Goal: Task Accomplishment & Management: Manage account settings

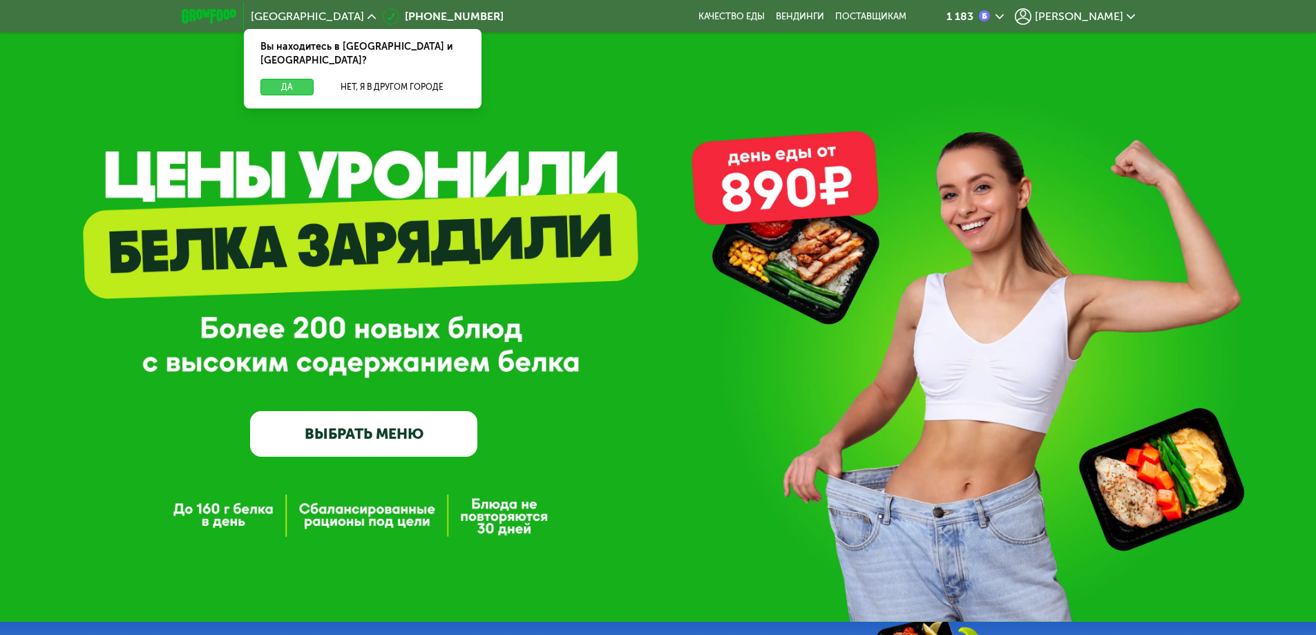
click at [288, 79] on button "Да" at bounding box center [286, 87] width 53 height 17
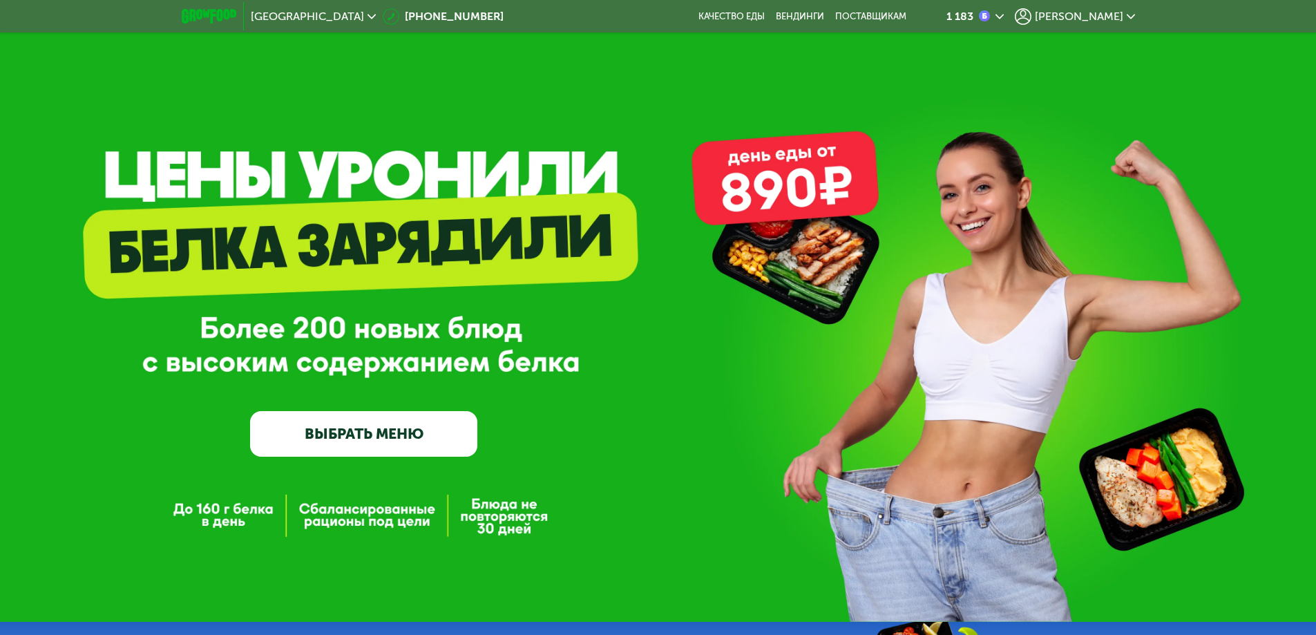
click at [1119, 17] on span "[PERSON_NAME]" at bounding box center [1079, 16] width 88 height 11
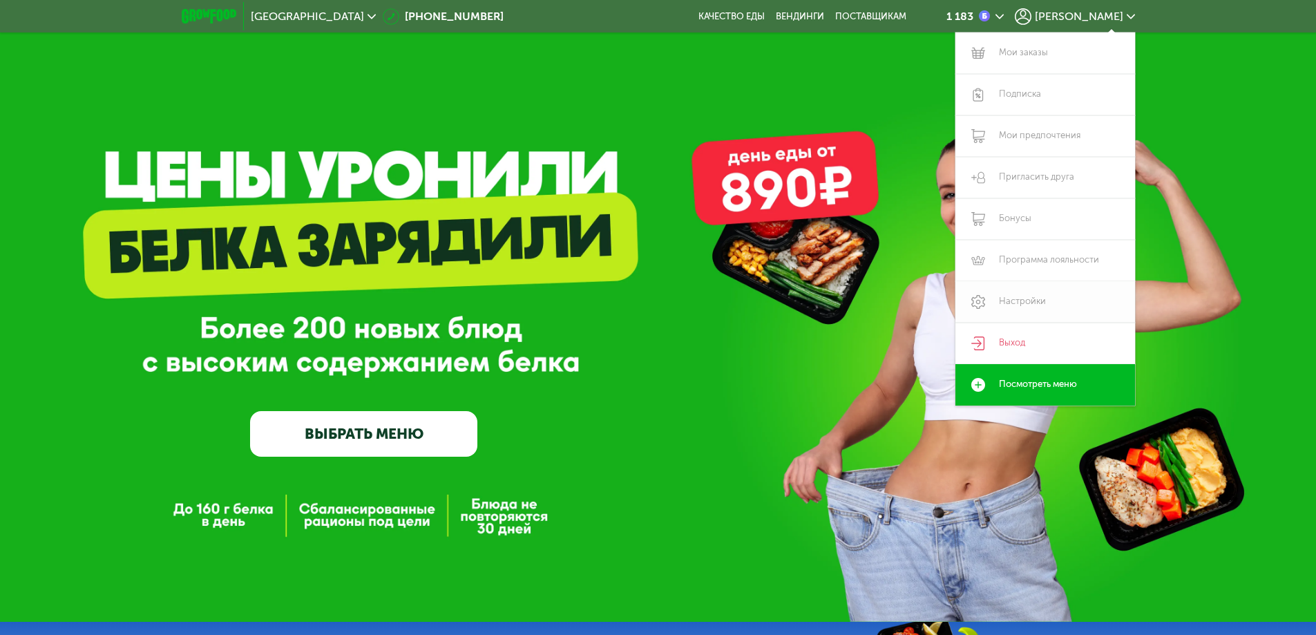
click at [1048, 312] on link "Настройки" at bounding box center [1045, 301] width 180 height 41
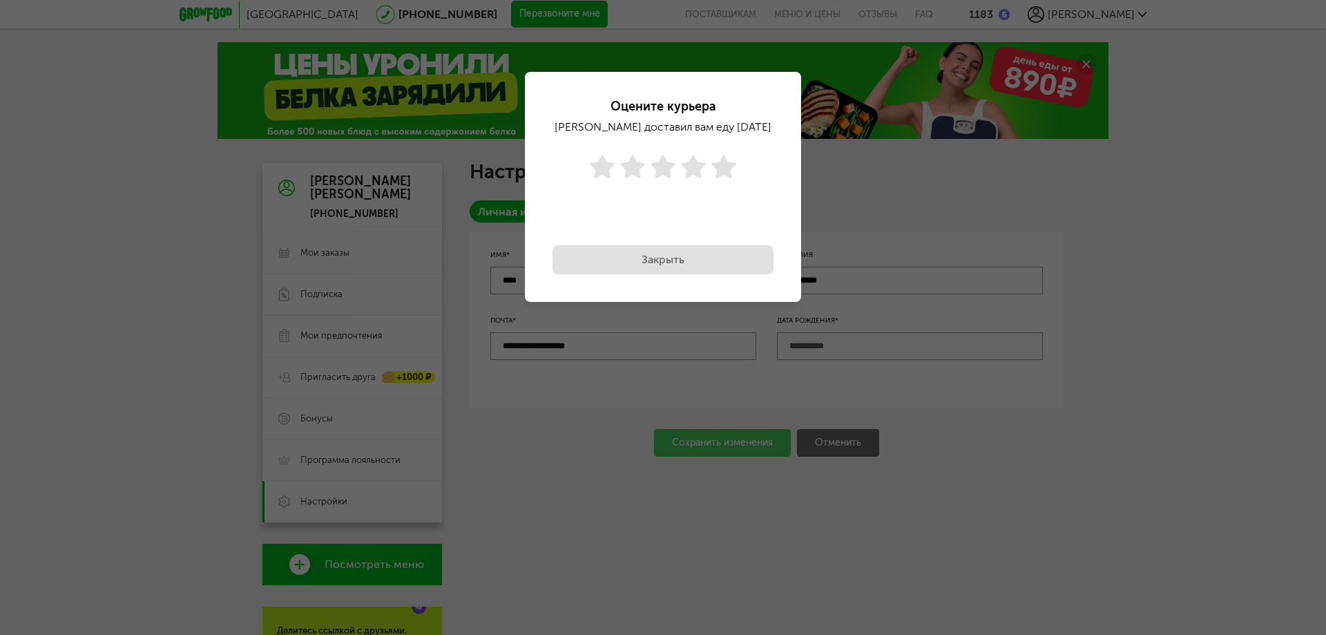
click at [343, 504] on div "Оцените курьера Евгений доставил вам еду 25 май, вс Закрыть Готово" at bounding box center [663, 317] width 1326 height 635
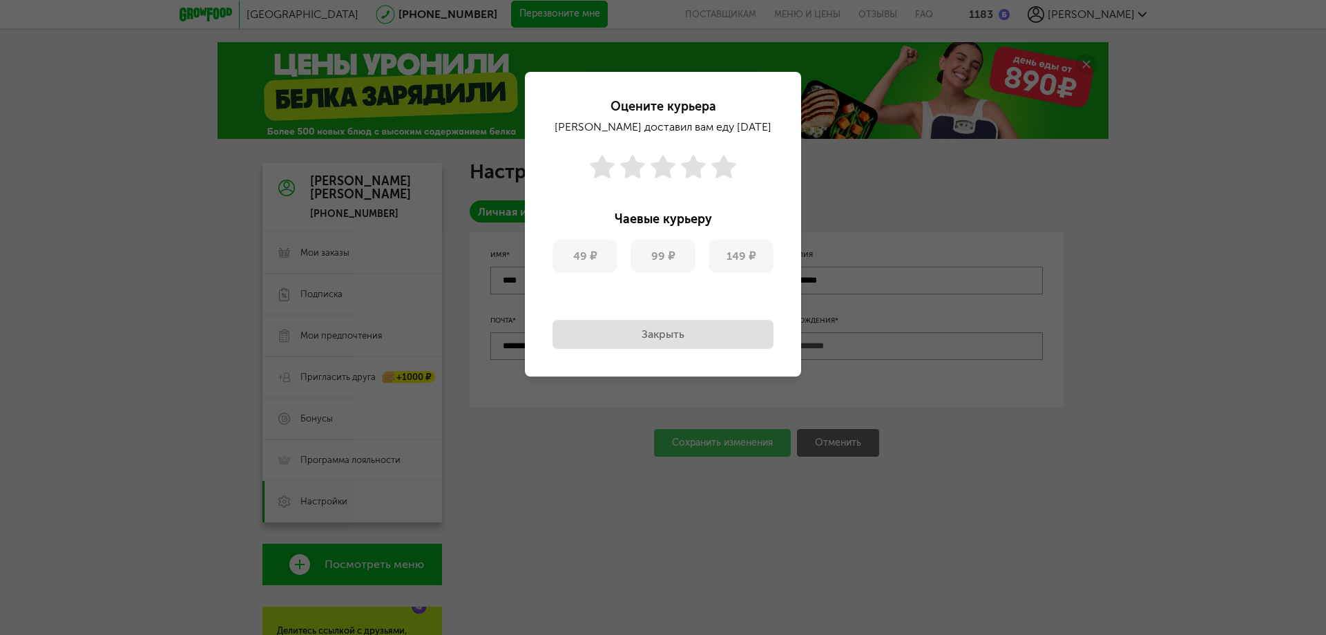
click at [658, 311] on div "Закрыть Готово" at bounding box center [663, 318] width 221 height 62
click at [651, 336] on button "Закрыть" at bounding box center [663, 334] width 221 height 29
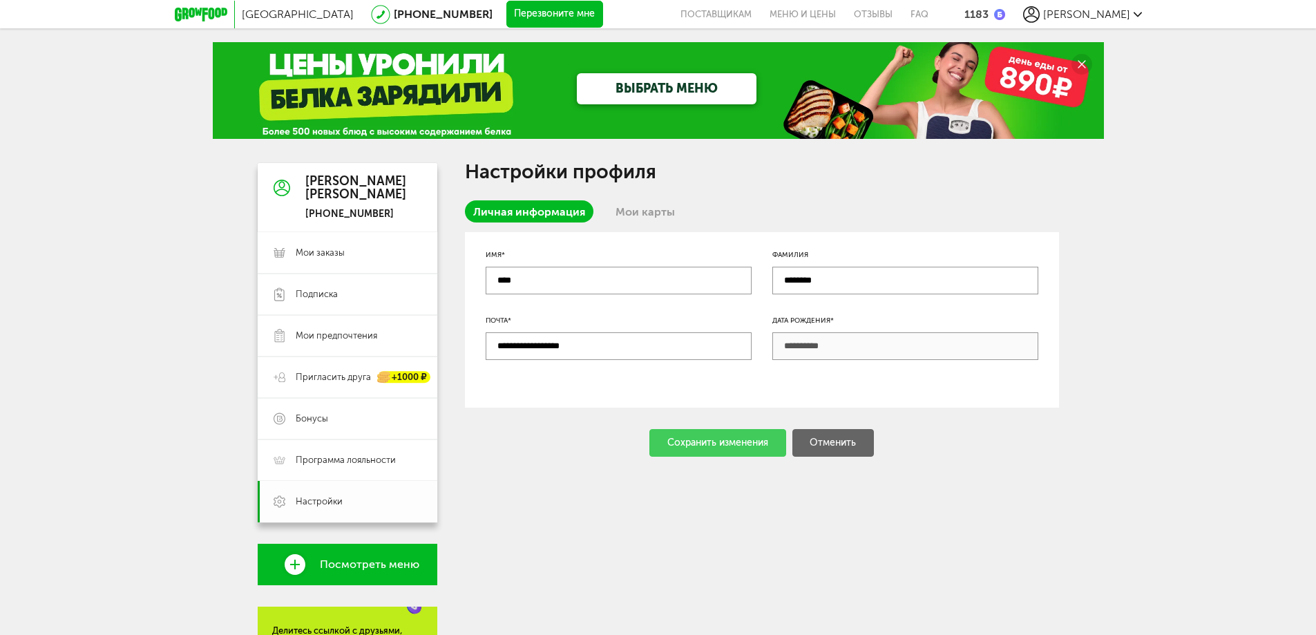
click at [347, 514] on link "Настройки" at bounding box center [348, 501] width 180 height 41
click at [347, 418] on span "Бонусы" at bounding box center [359, 418] width 126 height 12
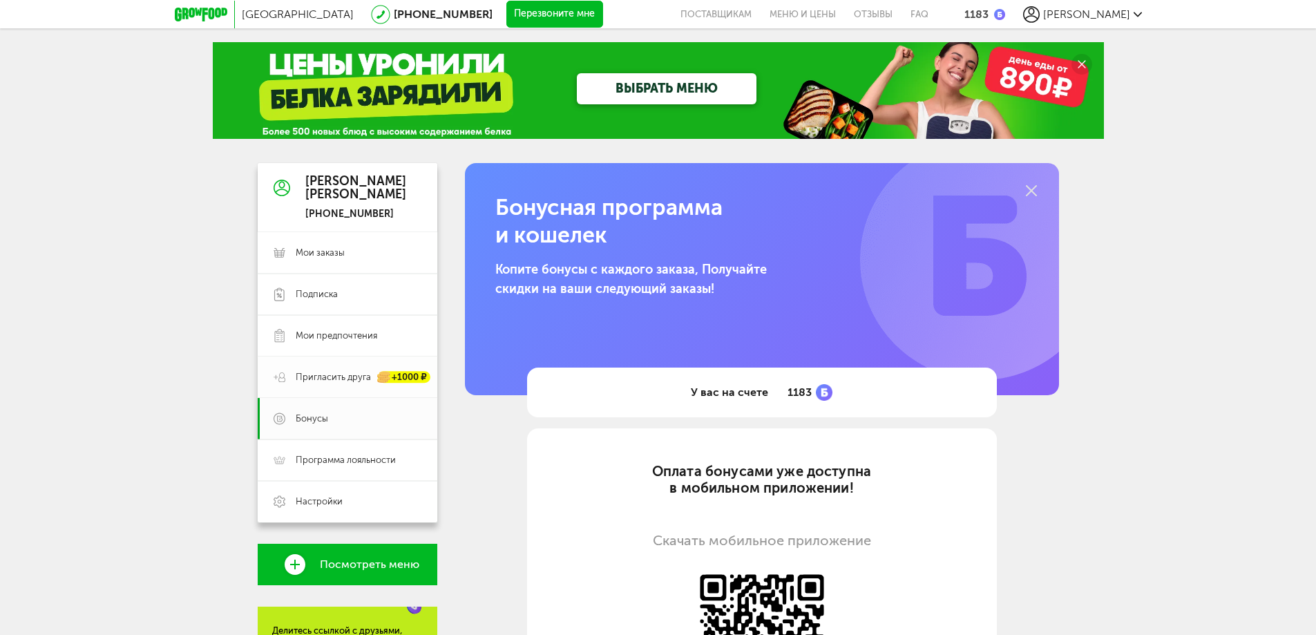
click at [338, 376] on span "Пригласить друга" at bounding box center [333, 377] width 75 height 12
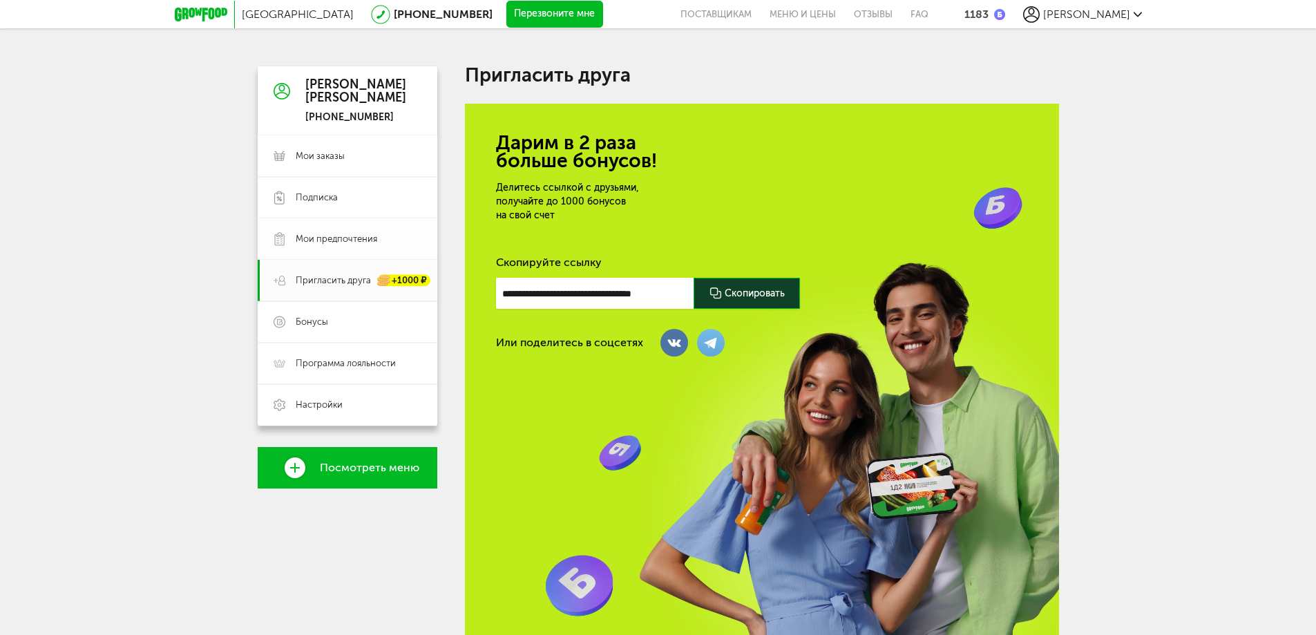
click at [330, 224] on link "Мои предпочтения" at bounding box center [348, 238] width 180 height 41
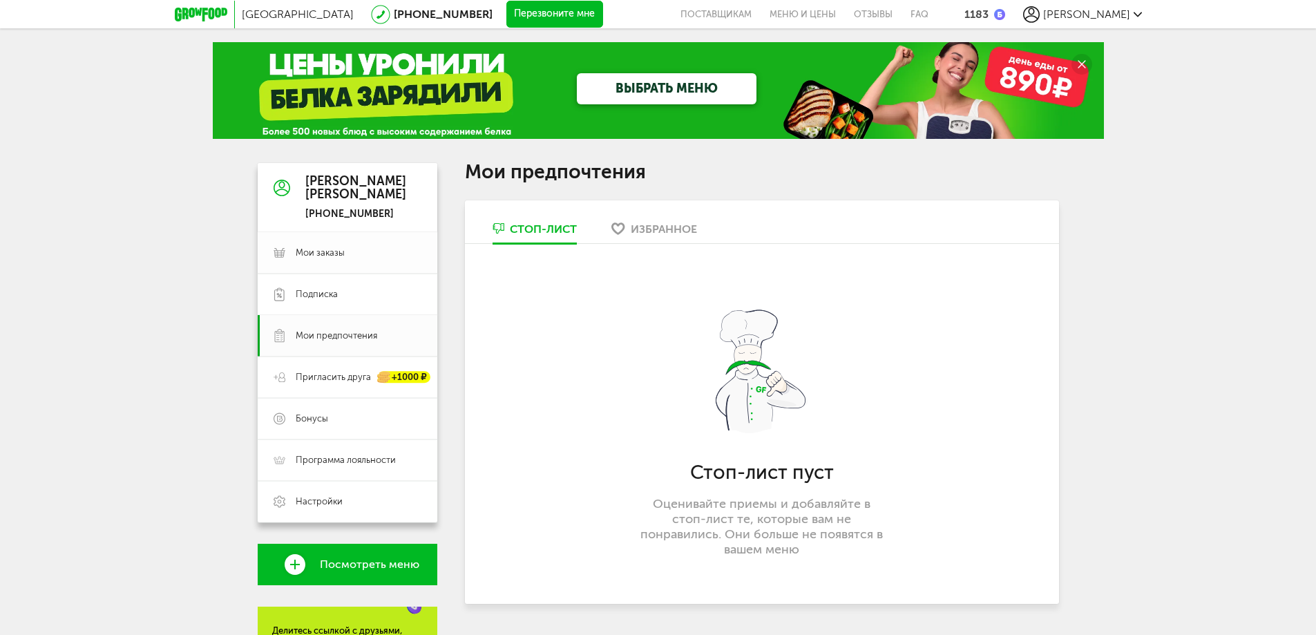
click at [333, 252] on span "Мои заказы" at bounding box center [320, 253] width 49 height 12
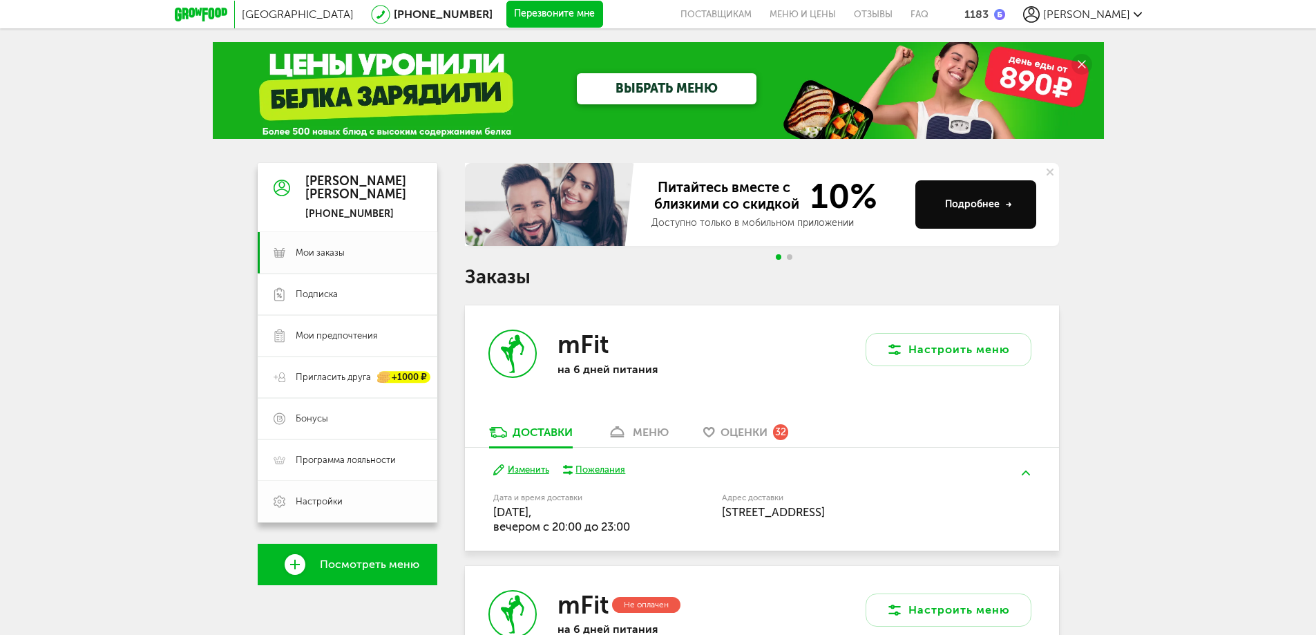
click at [338, 504] on span "Настройки" at bounding box center [319, 501] width 47 height 12
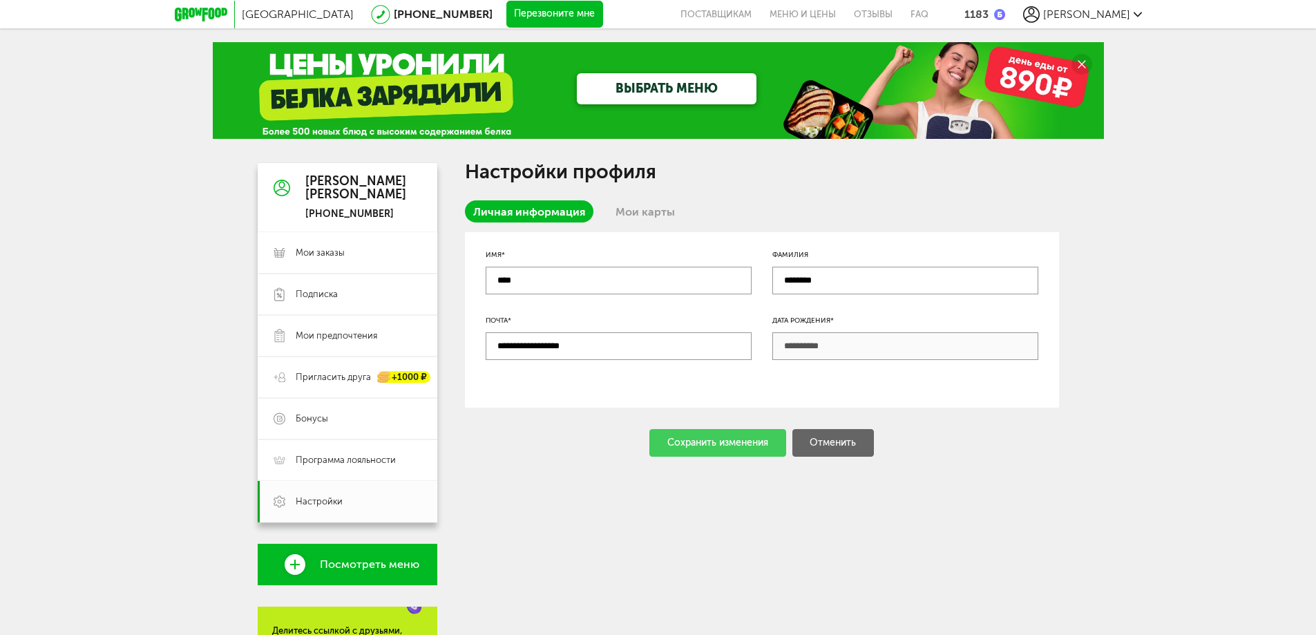
click at [1128, 4] on div "Санкт-Петербург 8 (800) 555-21-78 Перезвоните мне поставщикам Меню и цены Отзыв…" at bounding box center [658, 14] width 967 height 28
click at [1123, 8] on span "[PERSON_NAME]" at bounding box center [1086, 14] width 87 height 13
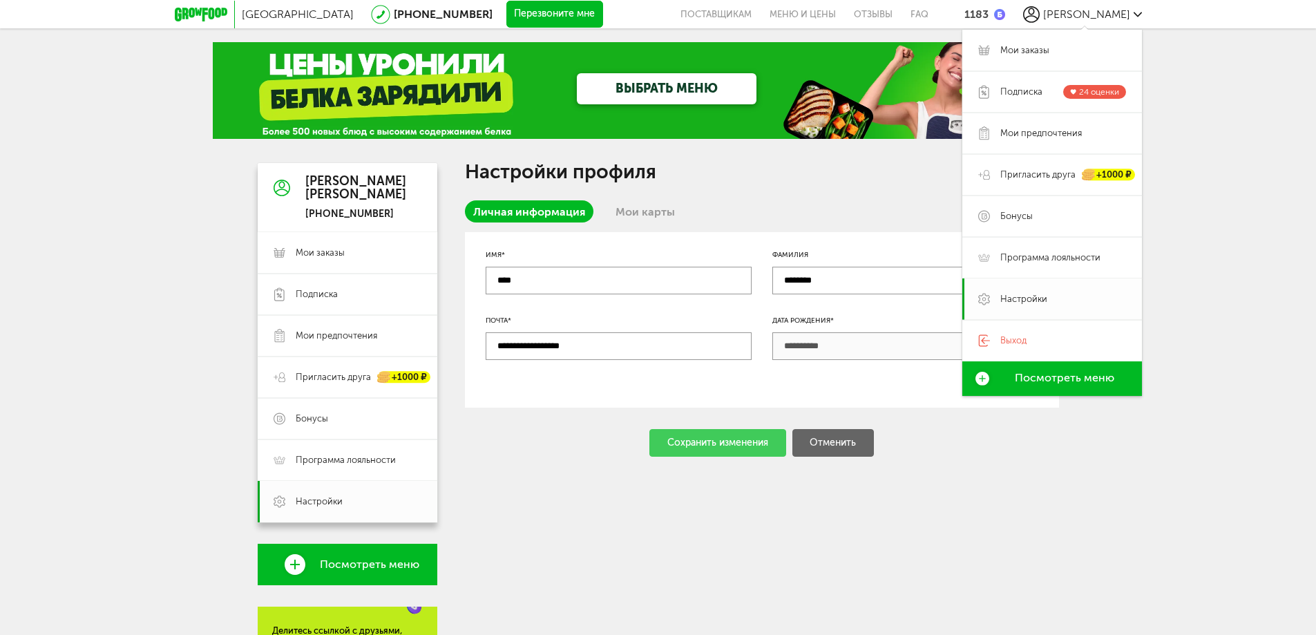
click at [1045, 293] on span "Настройки" at bounding box center [1023, 299] width 47 height 12
click at [1213, 159] on div "Санкт-Петербург 8 (800) 555-21-78 Перезвоните мне поставщикам Меню и цены Отзыв…" at bounding box center [658, 449] width 1316 height 898
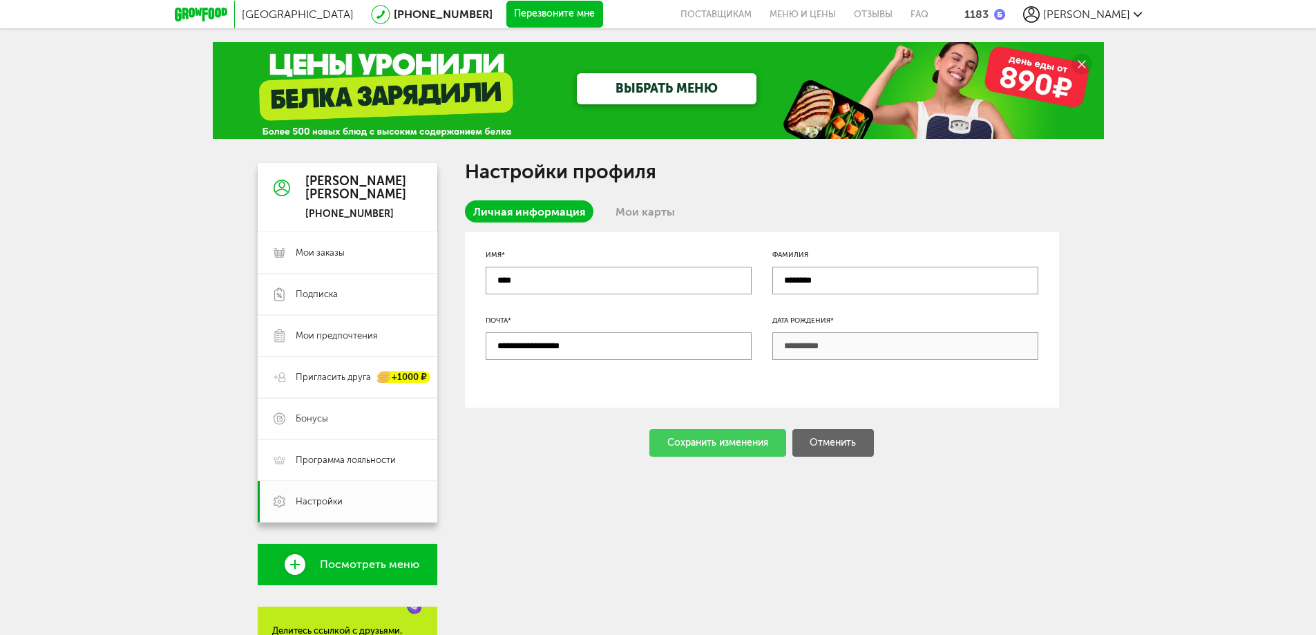
click at [1127, 19] on span "[PERSON_NAME]" at bounding box center [1086, 14] width 87 height 13
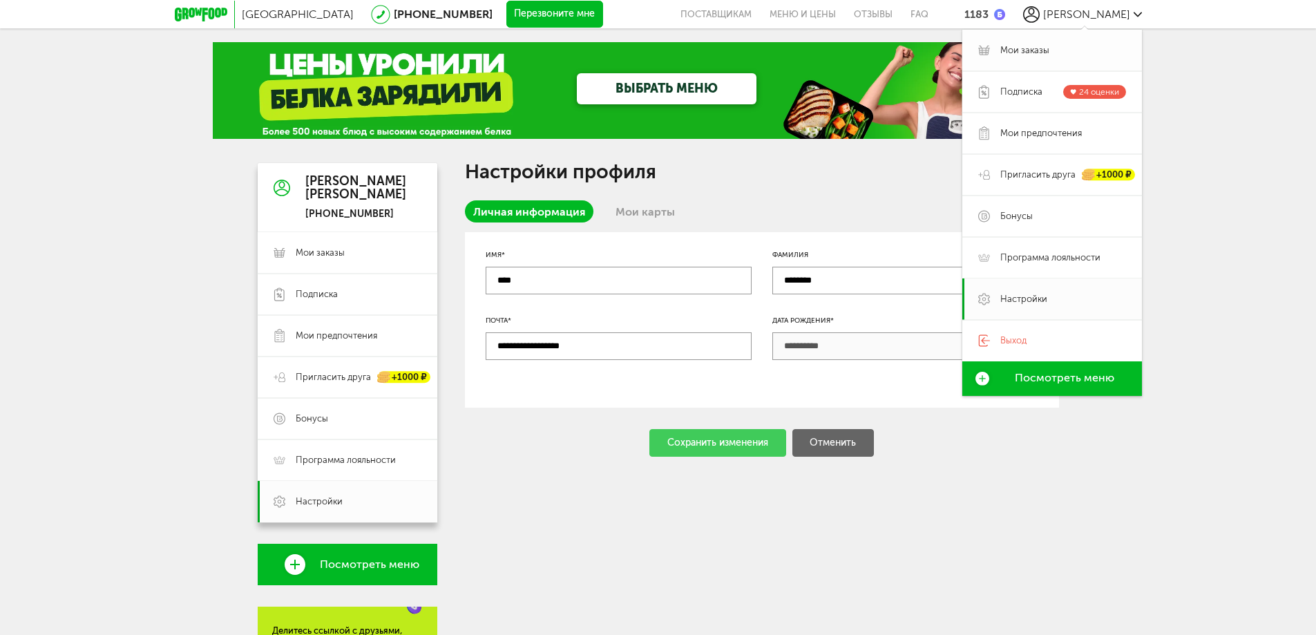
click at [1023, 46] on span "Мои заказы" at bounding box center [1024, 50] width 49 height 12
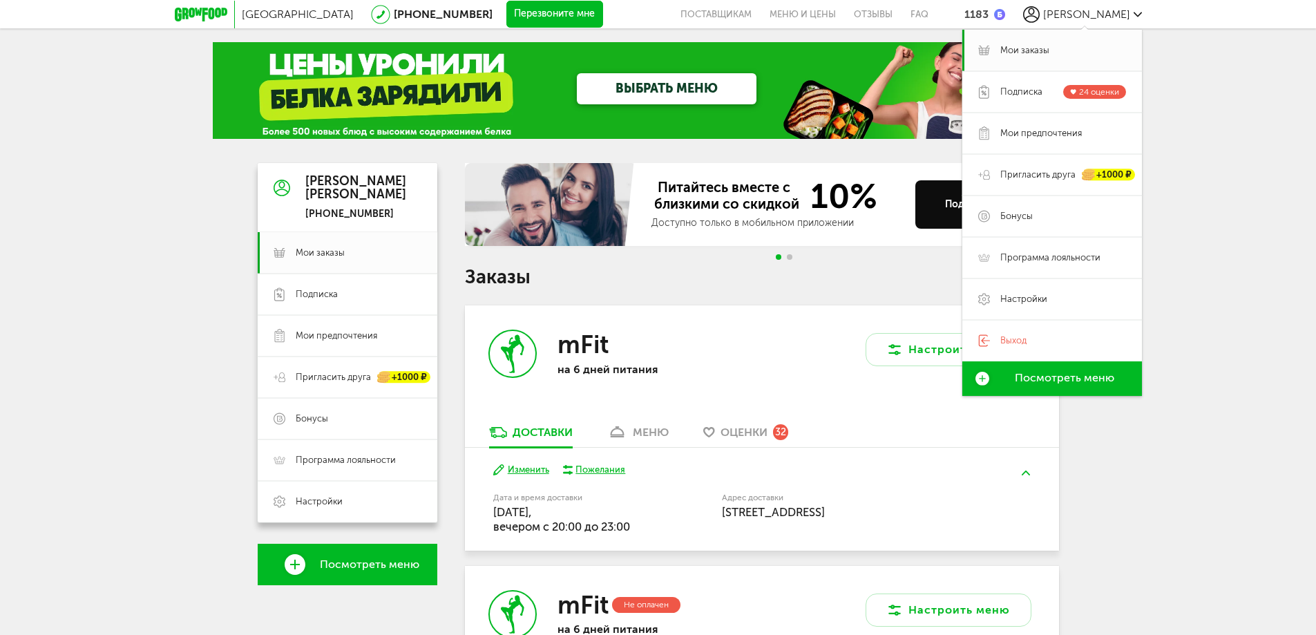
click at [365, 179] on div "Юлия Чебышева" at bounding box center [355, 189] width 101 height 28
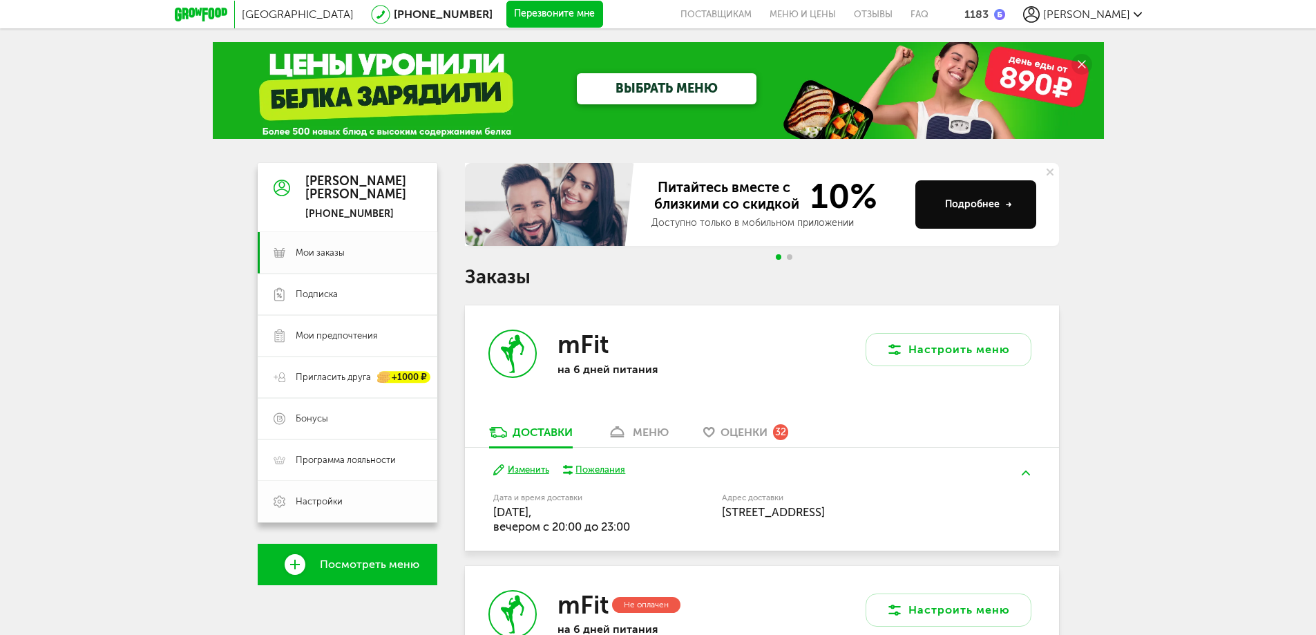
click at [346, 502] on span "Настройки" at bounding box center [359, 501] width 126 height 12
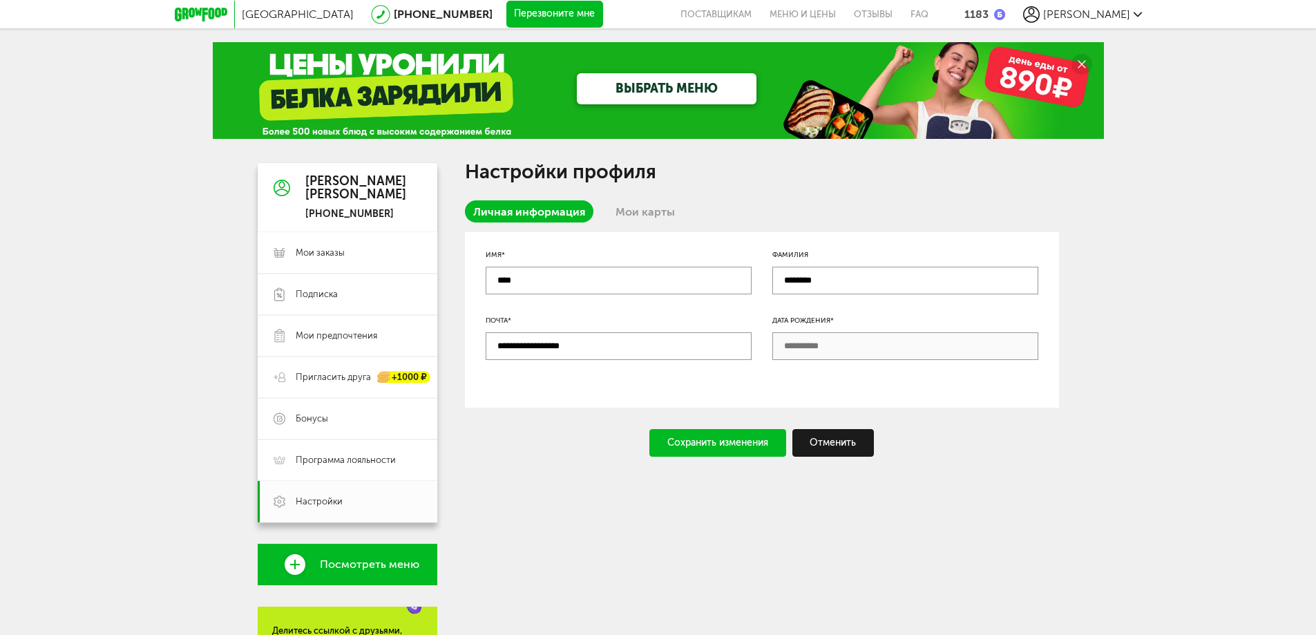
click at [632, 209] on link "Мои карты" at bounding box center [645, 211] width 76 height 22
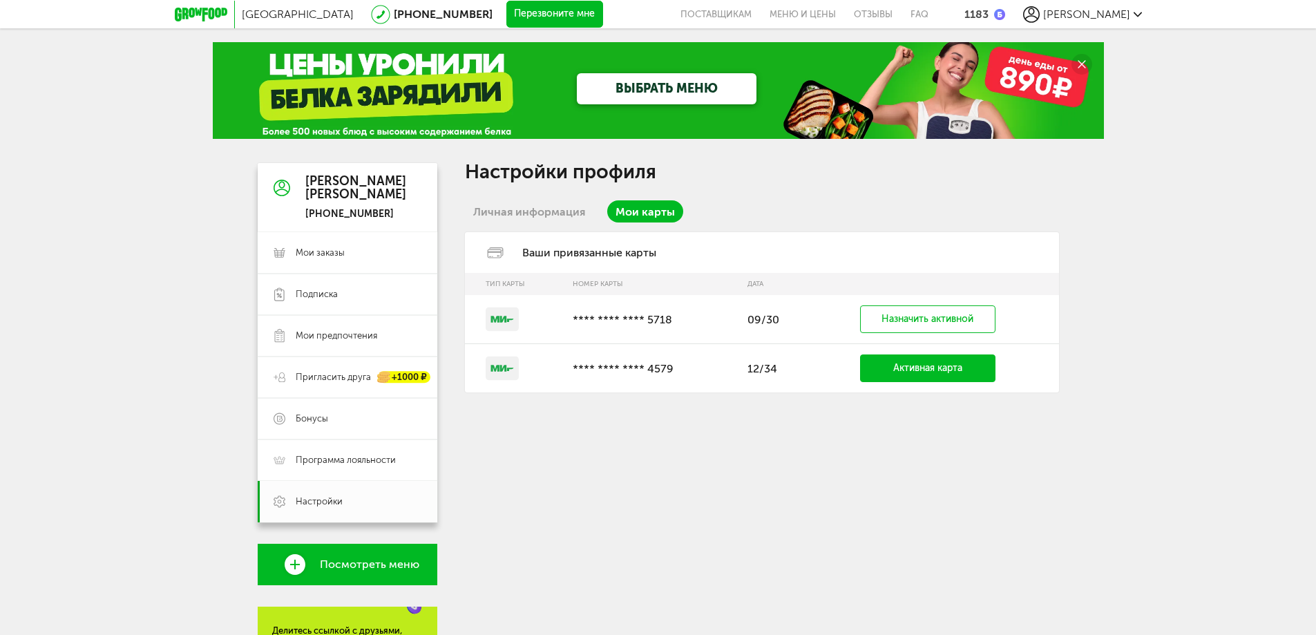
click at [703, 372] on p "**** **** **** 4579" at bounding box center [653, 368] width 161 height 13
drag, startPoint x: 680, startPoint y: 372, endPoint x: 960, endPoint y: 374, distance: 279.7
click at [687, 372] on p "**** **** **** 4579" at bounding box center [653, 368] width 161 height 13
click at [937, 324] on link "Назначить активной" at bounding box center [927, 319] width 135 height 28
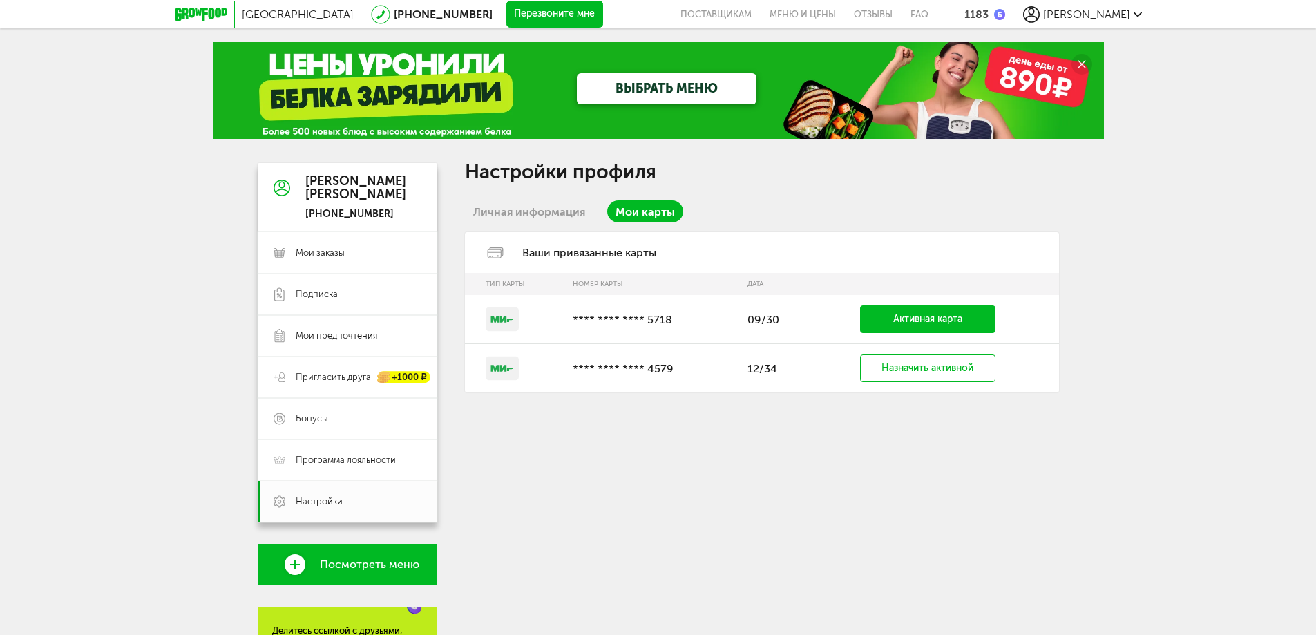
click at [713, 372] on p "**** **** **** 4579" at bounding box center [653, 368] width 161 height 13
click at [597, 385] on td "**** **** **** 4579" at bounding box center [653, 368] width 175 height 48
click at [604, 372] on p "**** **** **** 4579" at bounding box center [653, 368] width 161 height 13
drag, startPoint x: 606, startPoint y: 371, endPoint x: 631, endPoint y: 367, distance: 24.5
click at [610, 370] on p "**** **** **** 4579" at bounding box center [653, 368] width 161 height 13
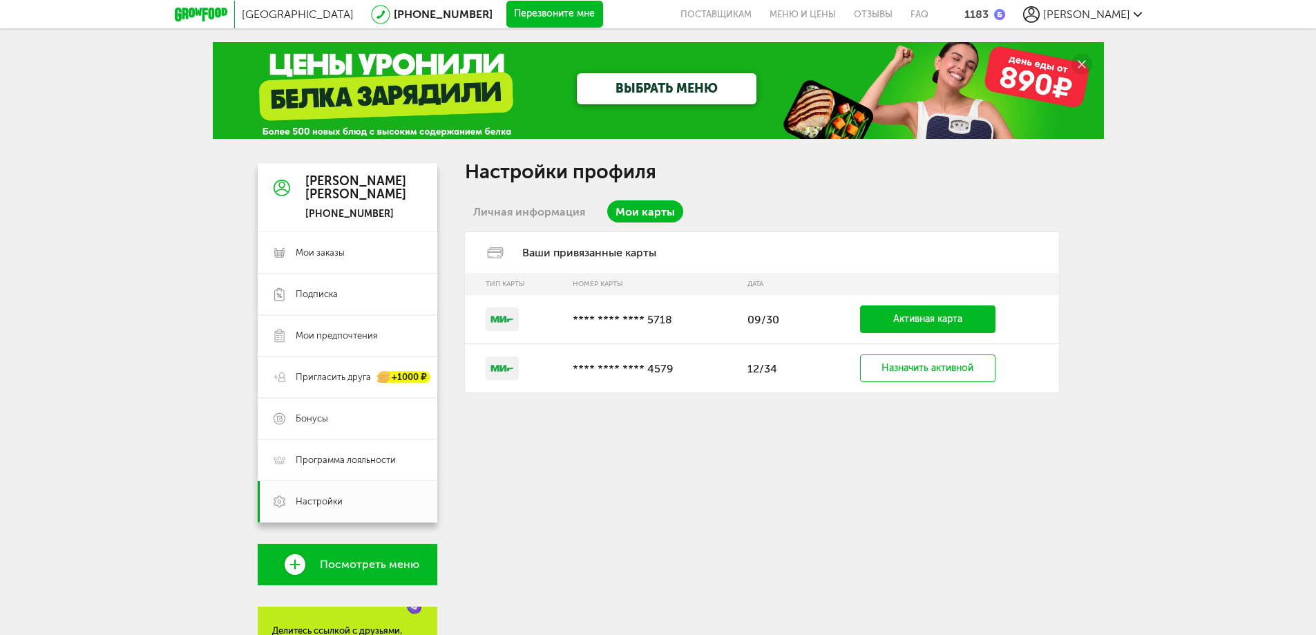
click at [848, 365] on td "Назначить активной" at bounding box center [934, 368] width 249 height 48
drag, startPoint x: 883, startPoint y: 370, endPoint x: 765, endPoint y: 524, distance: 193.7
click at [765, 524] on div "Настройки профиля Личная информация Мои карты Ваши привязанные карты Тип карты …" at bounding box center [762, 503] width 594 height 680
click at [507, 222] on link "Личная информация" at bounding box center [529, 211] width 128 height 22
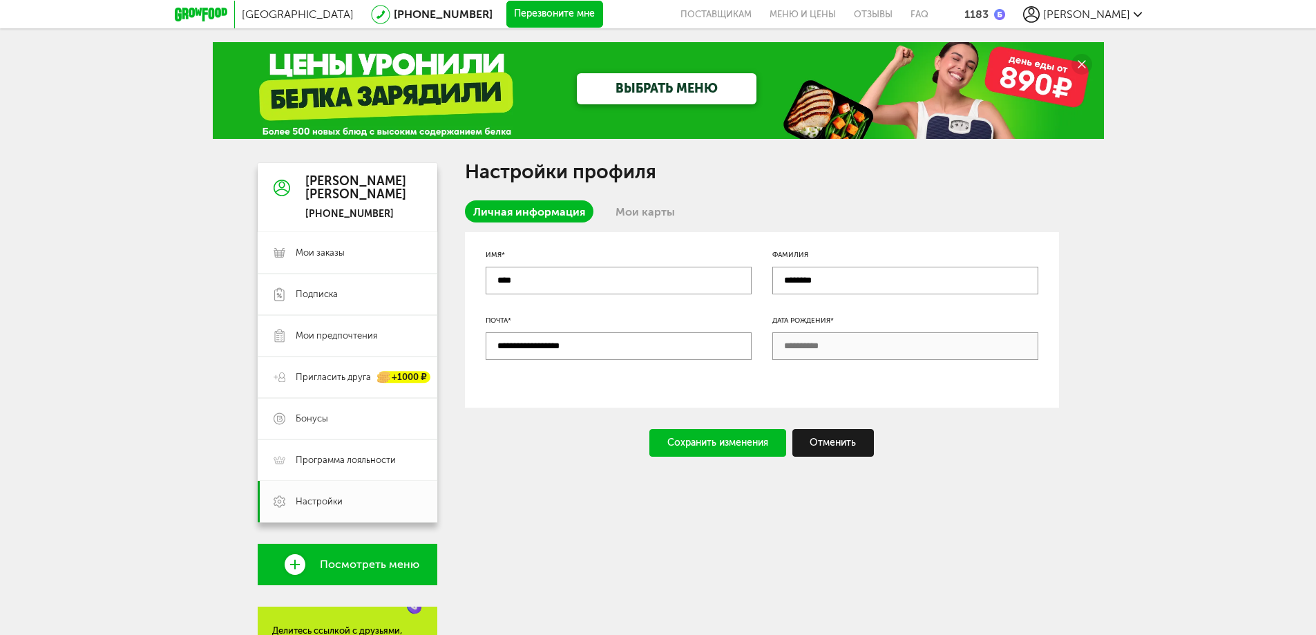
click at [635, 215] on link "Мои карты" at bounding box center [645, 211] width 76 height 22
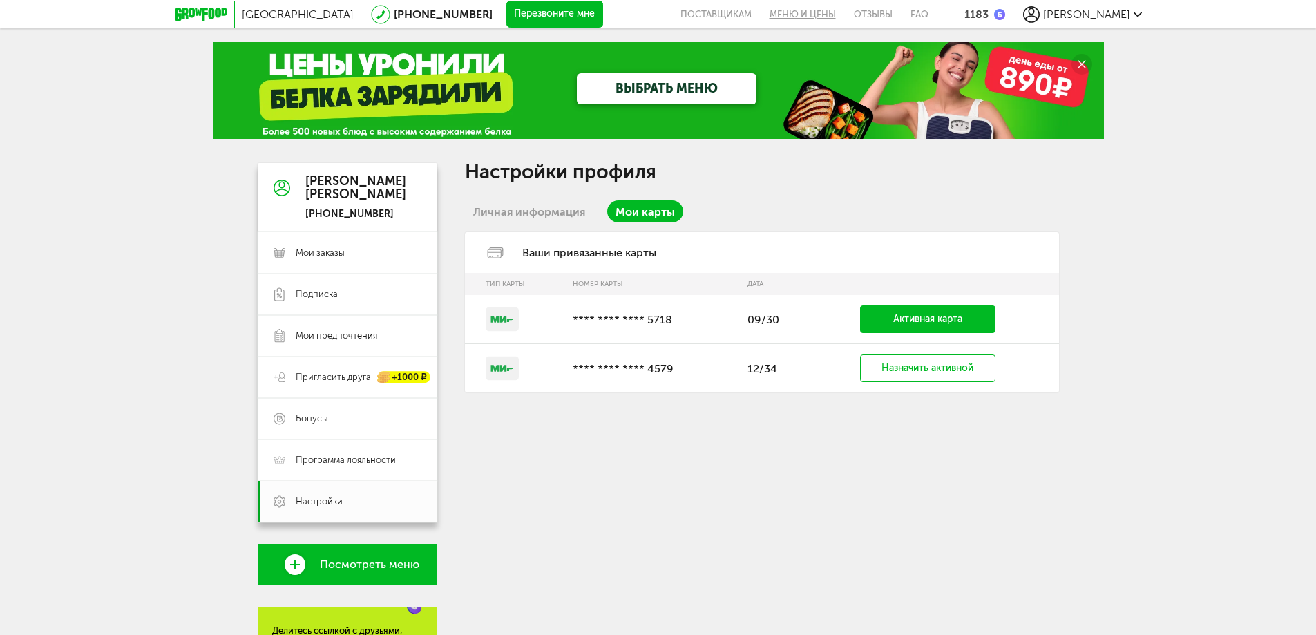
click at [845, 12] on link "Меню и цены" at bounding box center [802, 14] width 84 height 28
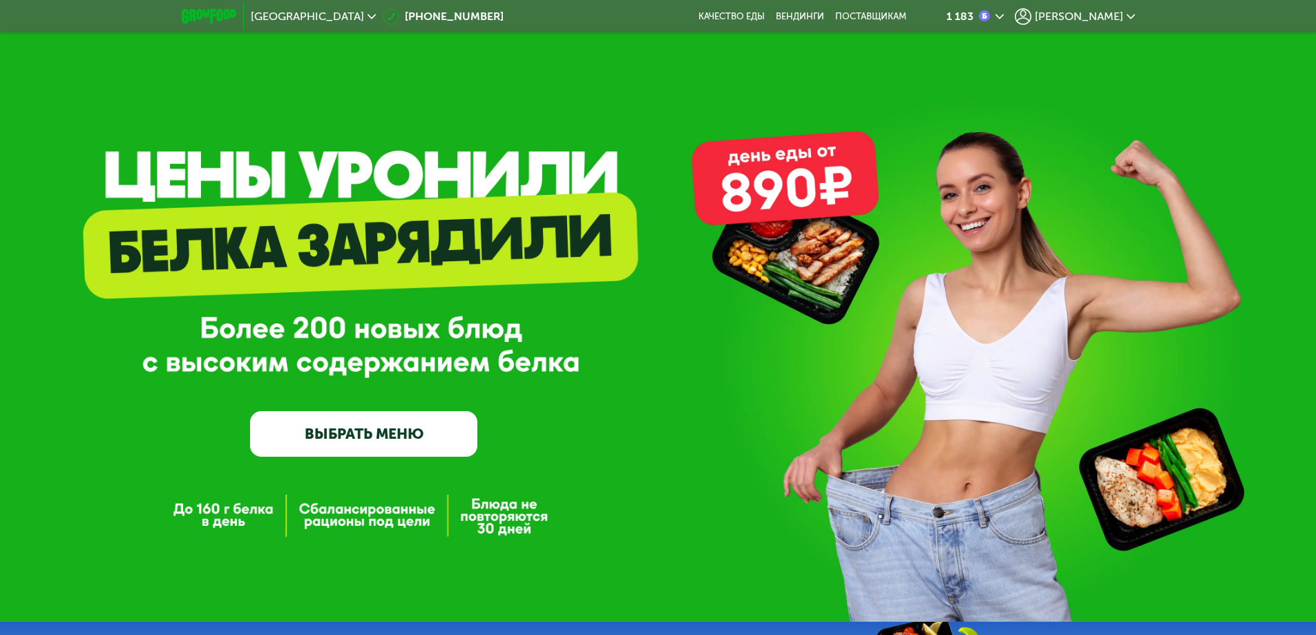
click at [1099, 11] on span "[PERSON_NAME]" at bounding box center [1079, 16] width 88 height 11
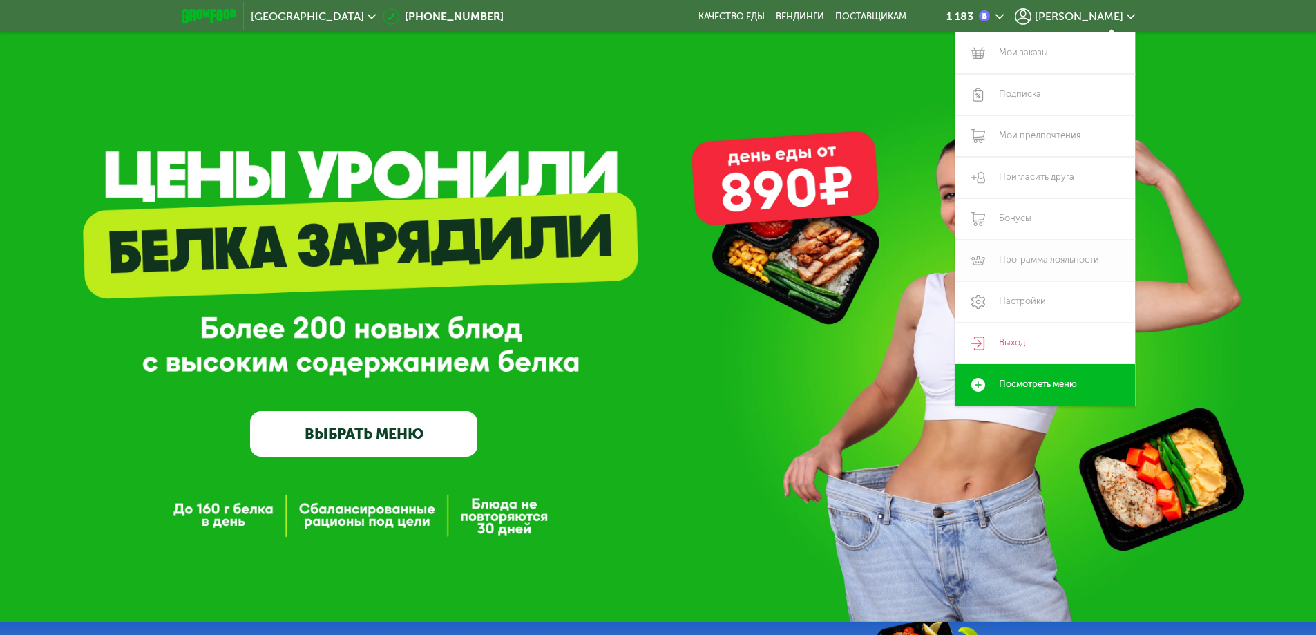
click at [1033, 278] on link "Программа лояльности" at bounding box center [1045, 260] width 180 height 41
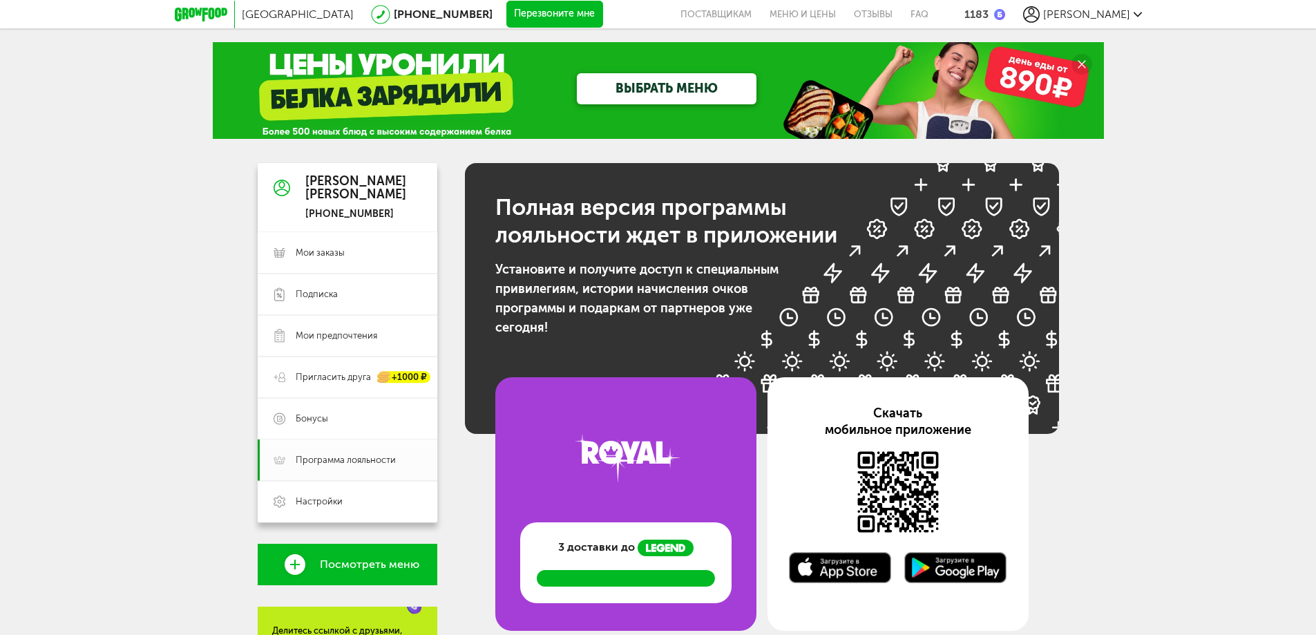
scroll to position [138, 0]
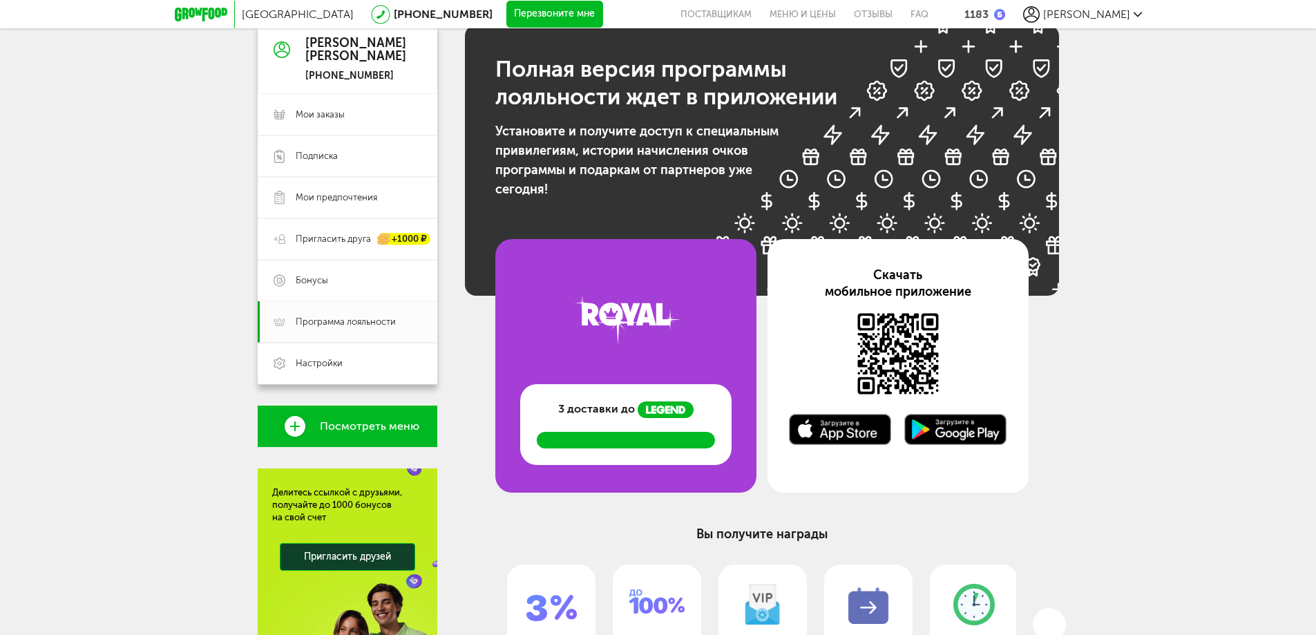
click at [622, 402] on span "3 доставки до" at bounding box center [596, 409] width 77 height 17
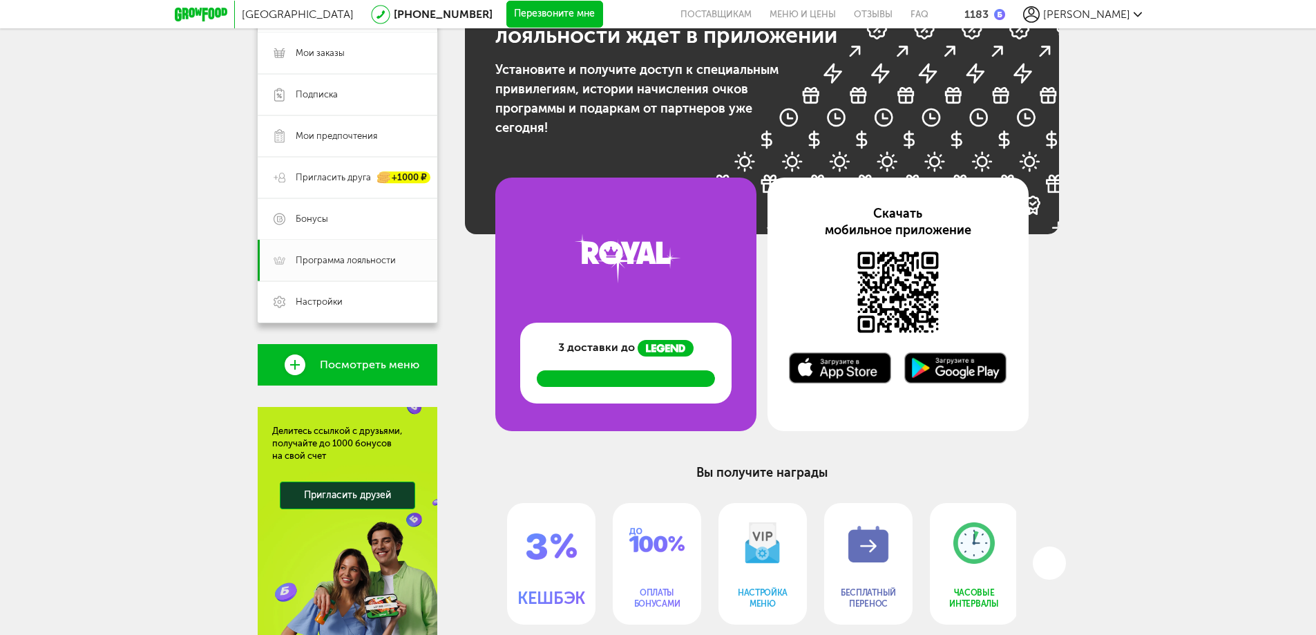
scroll to position [263, 0]
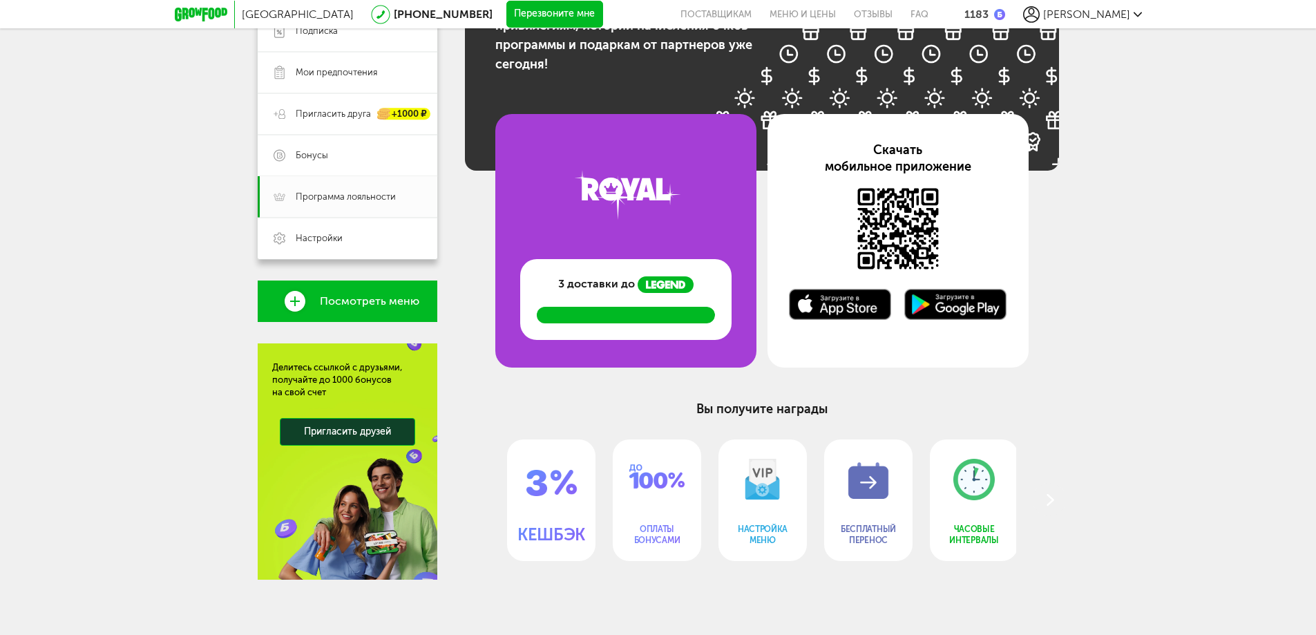
click at [1048, 499] on circle "Next slide" at bounding box center [1049, 499] width 33 height 33
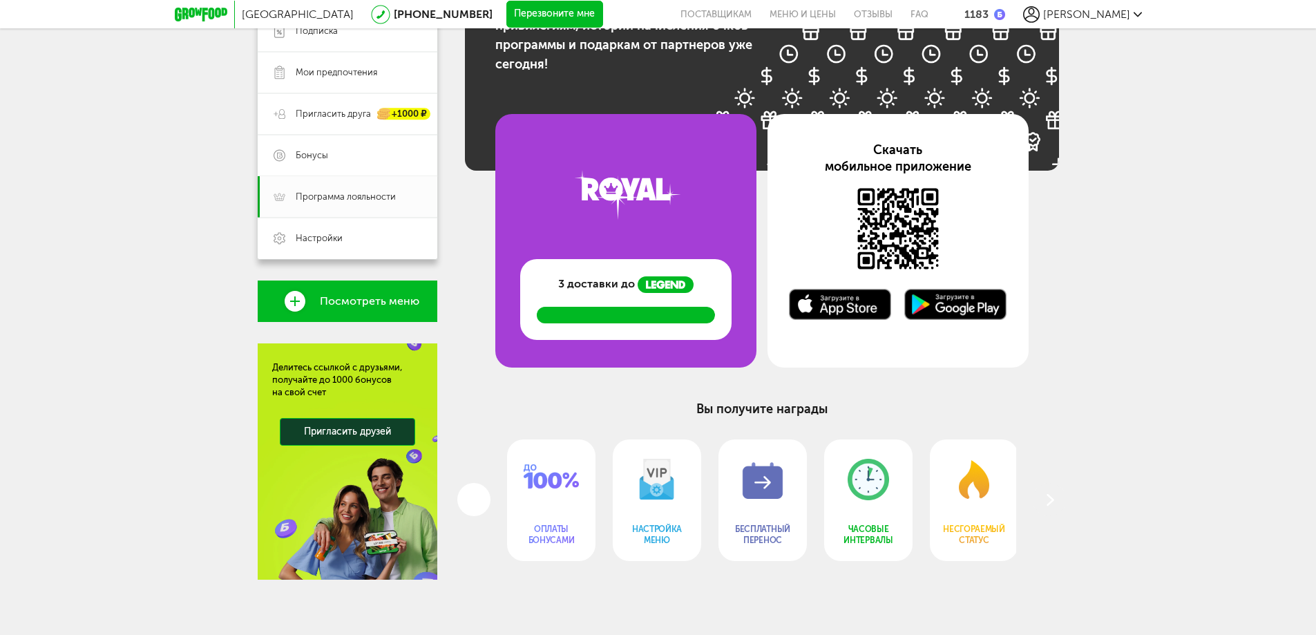
click at [1048, 499] on circle "Next slide" at bounding box center [1049, 499] width 33 height 33
click at [984, 516] on div "НЕСГОРАЕМЫЙ СТАТУС" at bounding box center [972, 500] width 88 height 122
click at [969, 502] on img at bounding box center [972, 476] width 88 height 75
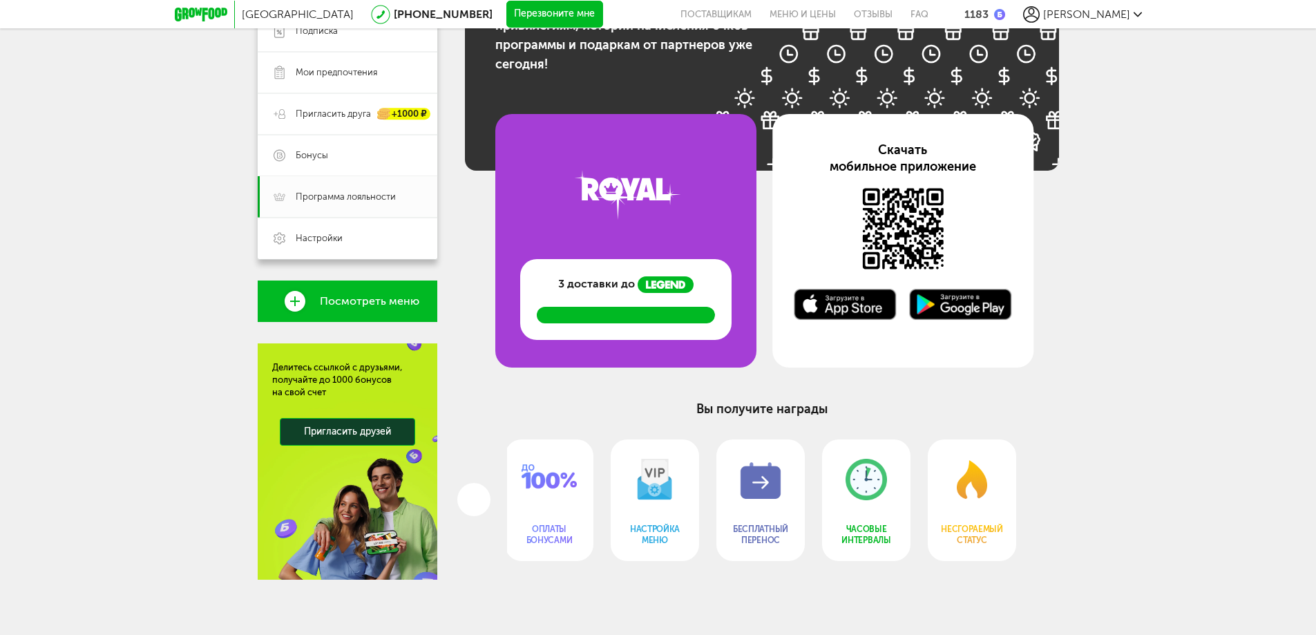
scroll to position [0, 0]
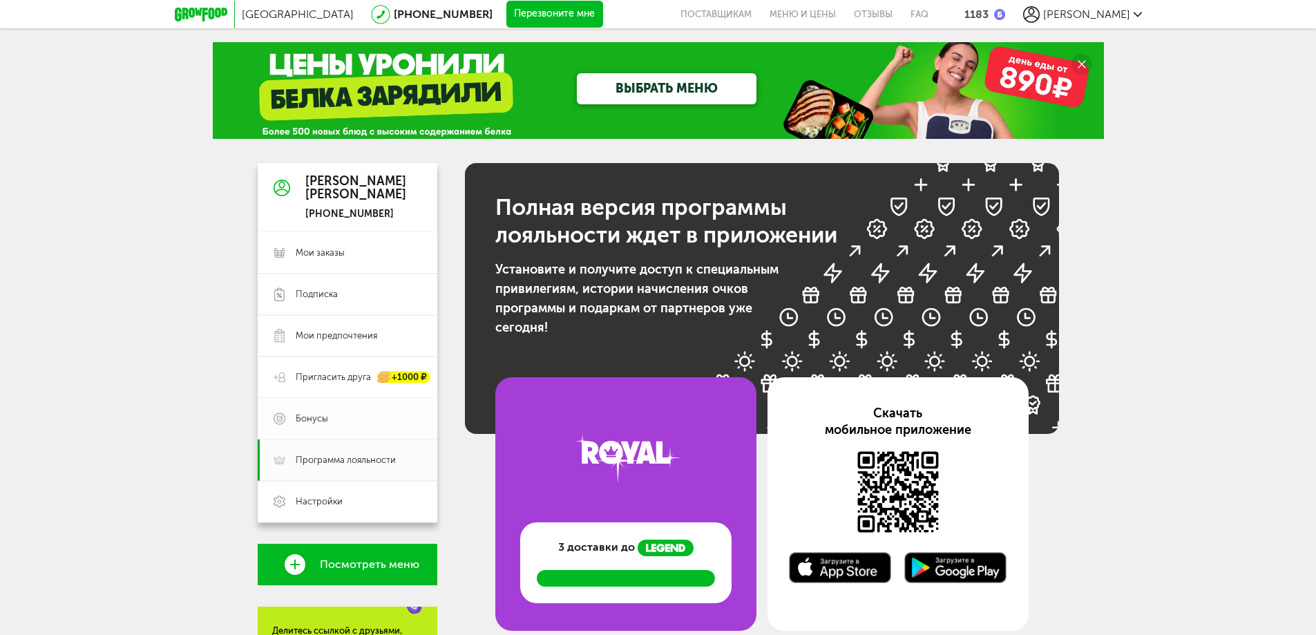
click at [336, 413] on span "Бонусы" at bounding box center [359, 418] width 126 height 12
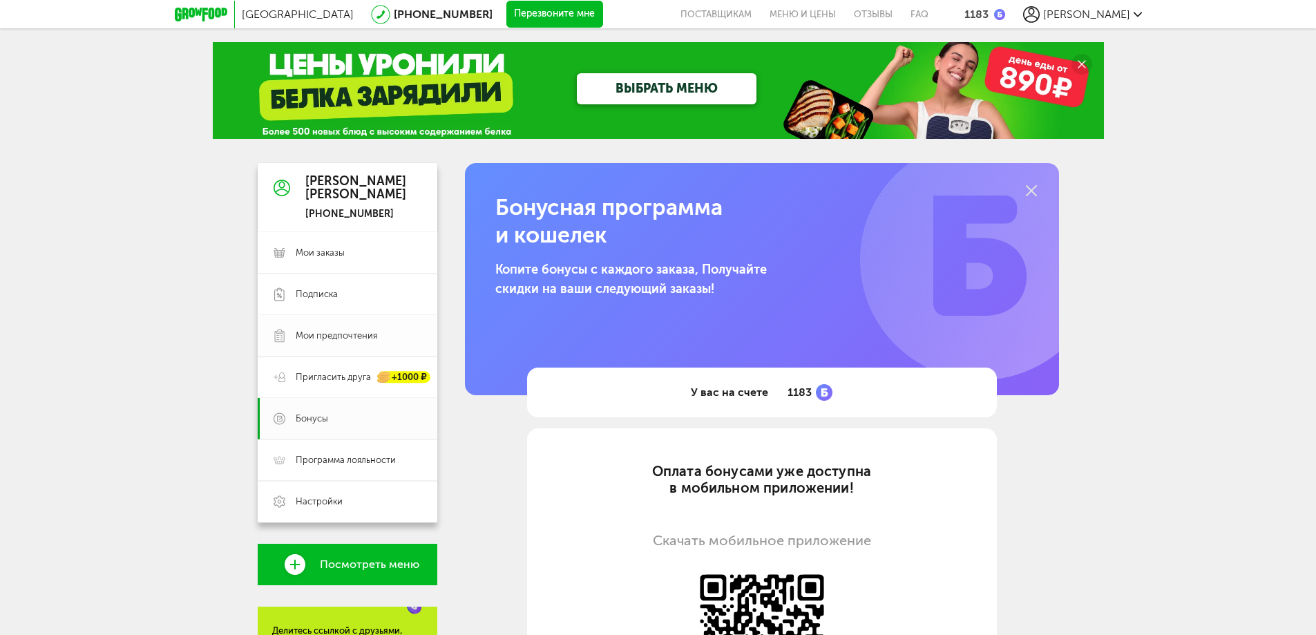
click at [345, 332] on span "Мои предпочтения" at bounding box center [337, 335] width 82 height 12
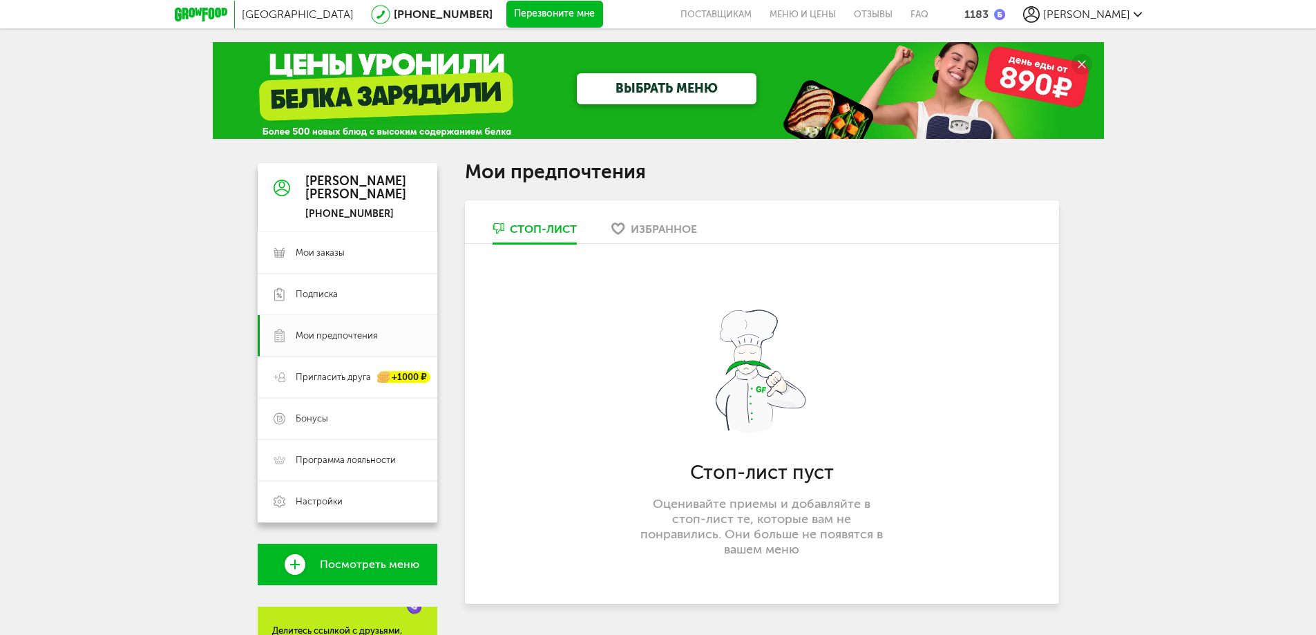
click at [645, 231] on div "Избранное" at bounding box center [664, 228] width 66 height 13
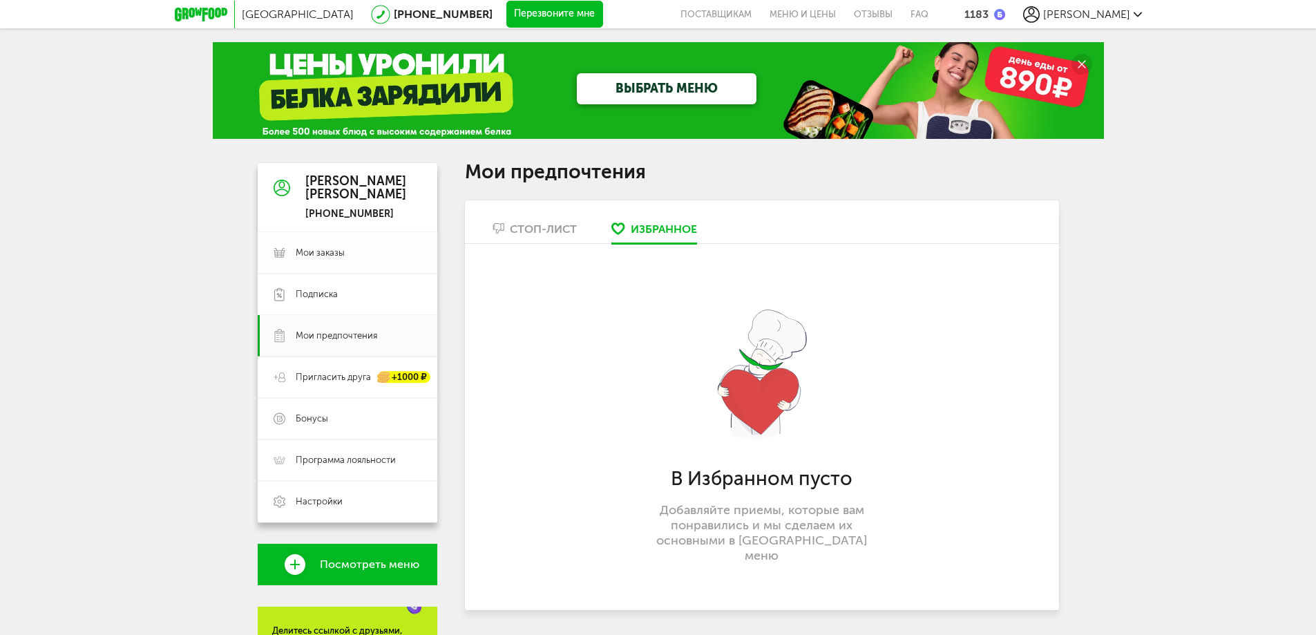
click at [328, 257] on span "Мои заказы" at bounding box center [320, 253] width 49 height 12
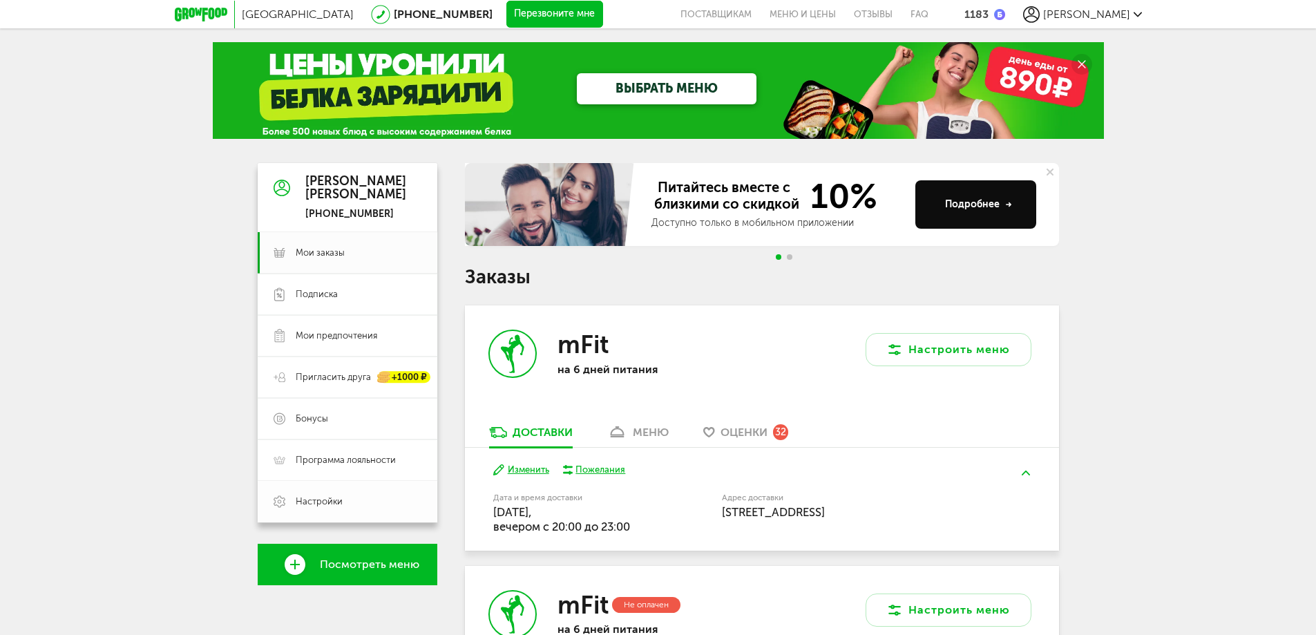
click at [348, 518] on link "Настройки" at bounding box center [348, 501] width 180 height 41
